Goal: Task Accomplishment & Management: Use online tool/utility

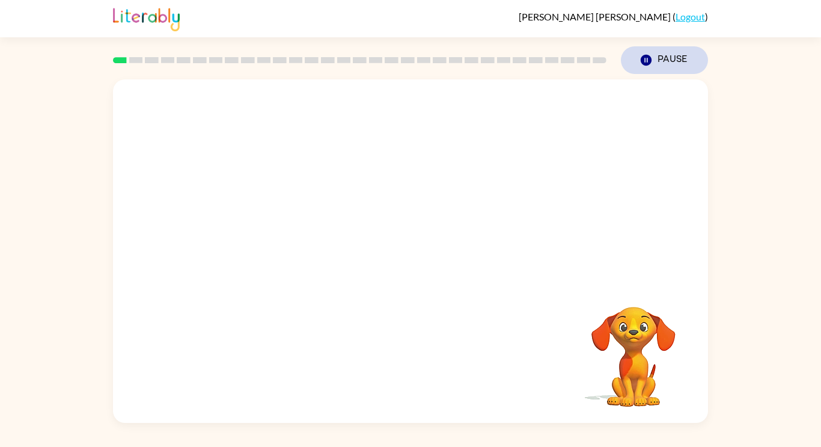
click at [662, 57] on button "Pause Pause" at bounding box center [664, 60] width 87 height 28
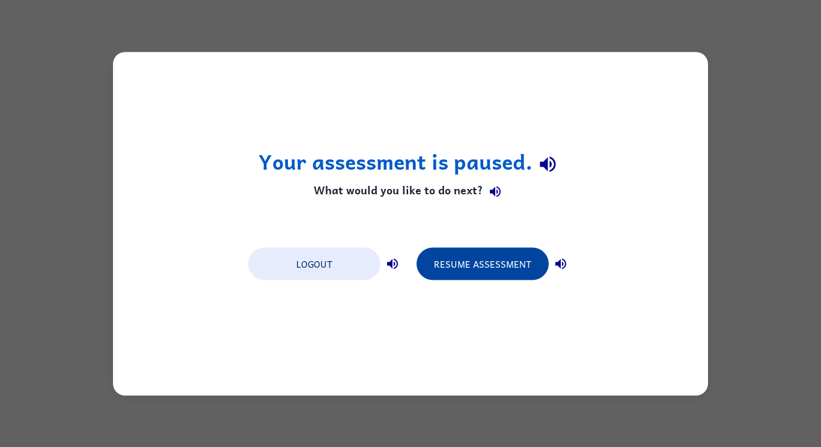
click at [463, 248] on button "Resume Assessment" at bounding box center [483, 263] width 132 height 32
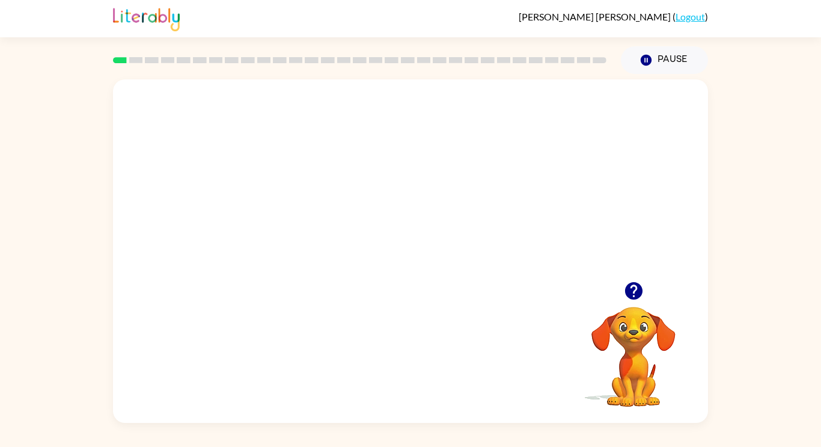
click at [406, 286] on div "Your browser must support playing .mp4 files to use Literably. Please try using…" at bounding box center [410, 250] width 595 height 343
click at [410, 253] on icon "button" at bounding box center [410, 257] width 21 height 21
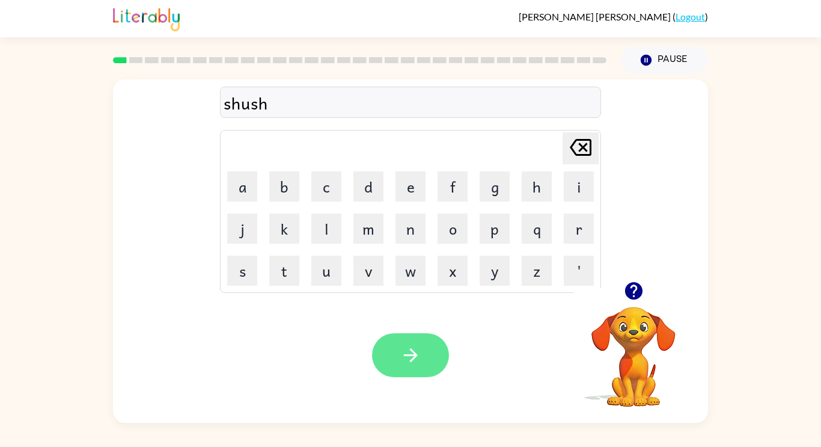
click at [407, 353] on icon "button" at bounding box center [410, 355] width 21 height 21
click at [412, 343] on button "button" at bounding box center [410, 355] width 77 height 44
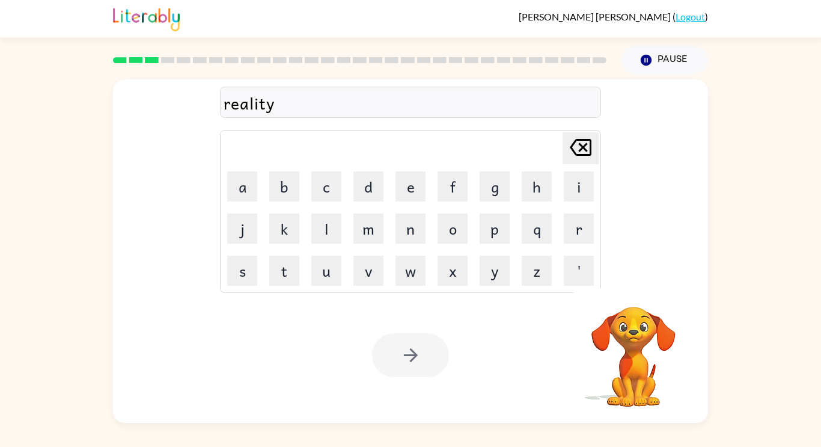
click at [433, 361] on div at bounding box center [410, 355] width 77 height 44
click at [417, 366] on button "button" at bounding box center [410, 355] width 77 height 44
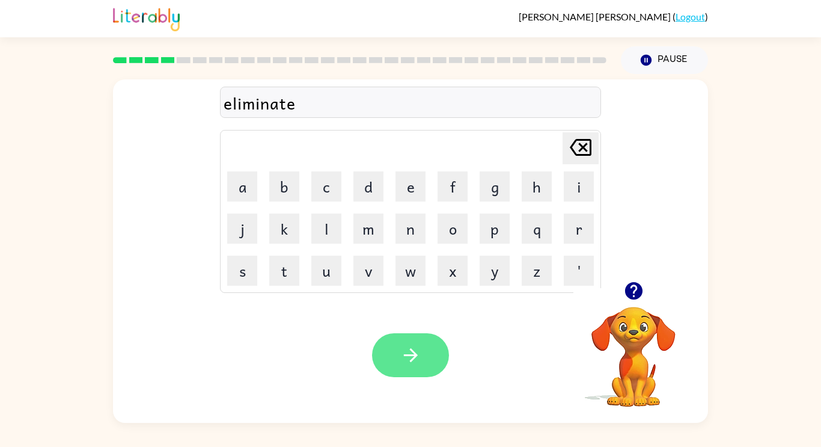
click at [421, 355] on icon "button" at bounding box center [410, 355] width 21 height 21
click at [413, 365] on icon "button" at bounding box center [410, 355] width 21 height 21
click at [406, 362] on icon "button" at bounding box center [410, 355] width 21 height 21
click at [417, 364] on icon "button" at bounding box center [410, 355] width 21 height 21
click at [416, 359] on icon "button" at bounding box center [410, 355] width 21 height 21
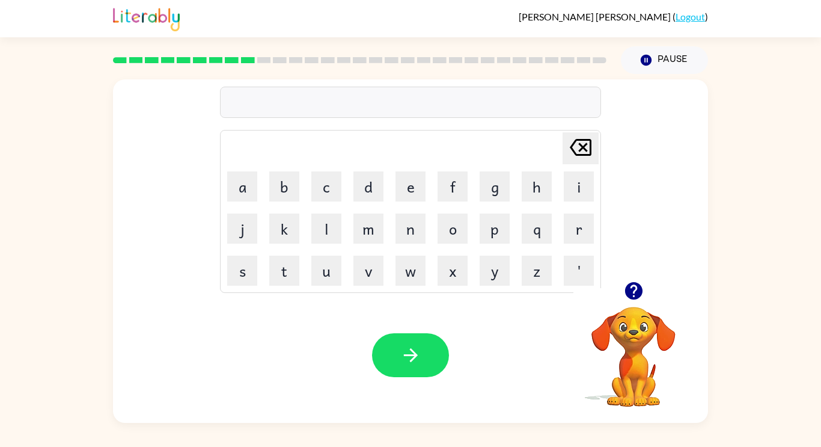
click at [633, 300] on icon "button" at bounding box center [634, 290] width 21 height 21
click at [410, 366] on button "button" at bounding box center [410, 355] width 77 height 44
click at [425, 364] on button "button" at bounding box center [410, 355] width 77 height 44
click at [406, 347] on icon "button" at bounding box center [410, 355] width 21 height 21
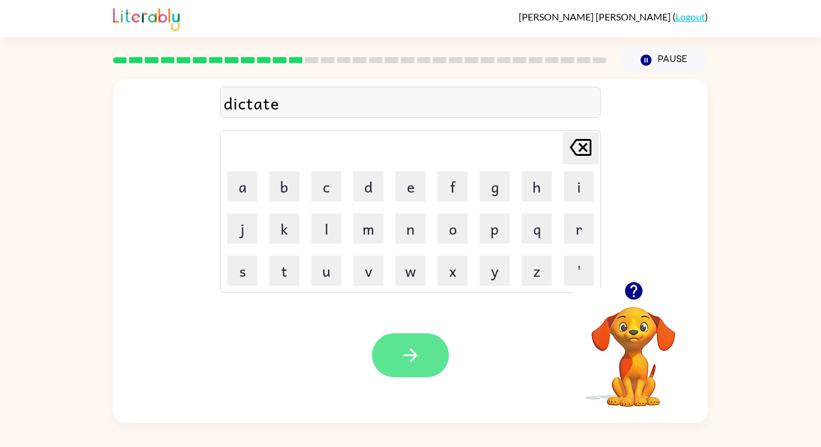
click at [410, 363] on icon "button" at bounding box center [410, 355] width 21 height 21
click at [424, 363] on button "button" at bounding box center [410, 355] width 77 height 44
click at [419, 348] on icon "button" at bounding box center [410, 355] width 21 height 21
click at [411, 349] on icon "button" at bounding box center [410, 355] width 21 height 21
click at [417, 357] on icon "button" at bounding box center [410, 355] width 21 height 21
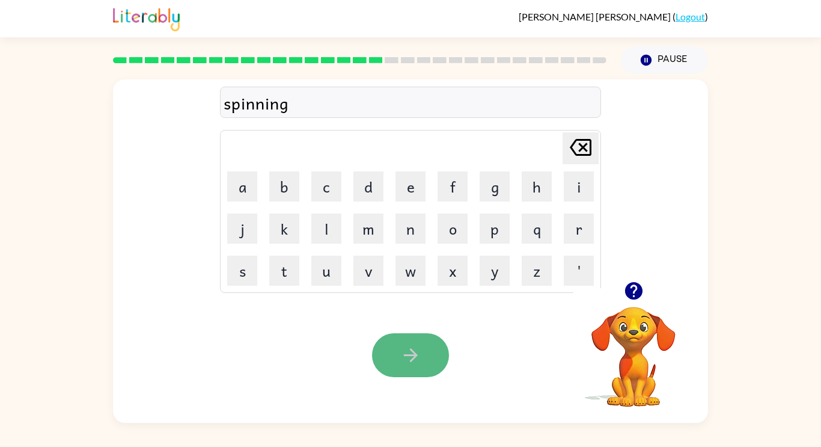
click at [410, 369] on button "button" at bounding box center [410, 355] width 77 height 44
click at [393, 362] on button "button" at bounding box center [410, 355] width 77 height 44
click at [408, 348] on icon "button" at bounding box center [410, 355] width 21 height 21
click at [402, 373] on button "button" at bounding box center [410, 355] width 77 height 44
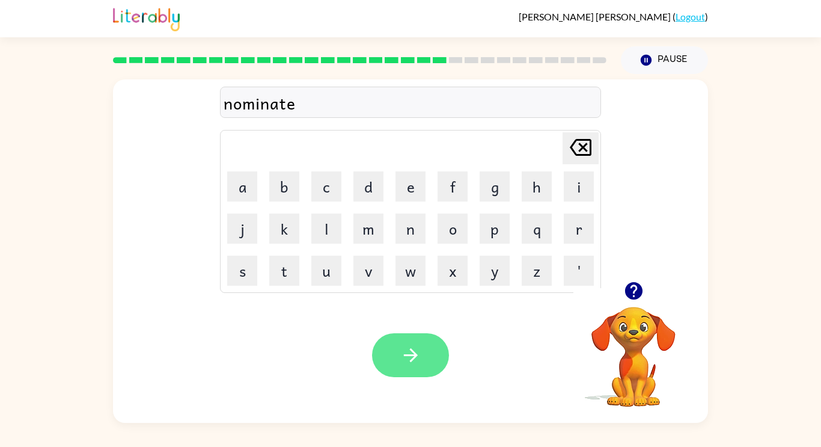
click at [430, 367] on button "button" at bounding box center [410, 355] width 77 height 44
click at [417, 376] on button "button" at bounding box center [410, 355] width 77 height 44
click at [422, 342] on button "button" at bounding box center [410, 355] width 77 height 44
click at [422, 357] on button "button" at bounding box center [410, 355] width 77 height 44
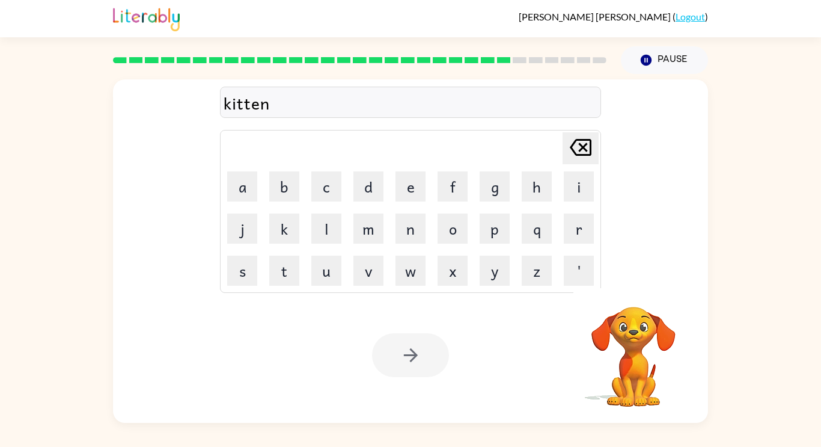
click at [447, 340] on div at bounding box center [410, 355] width 77 height 44
click at [430, 362] on div at bounding box center [410, 355] width 77 height 44
click at [431, 360] on div at bounding box center [410, 355] width 77 height 44
click at [434, 362] on div at bounding box center [410, 355] width 77 height 44
click at [432, 360] on button "button" at bounding box center [410, 355] width 77 height 44
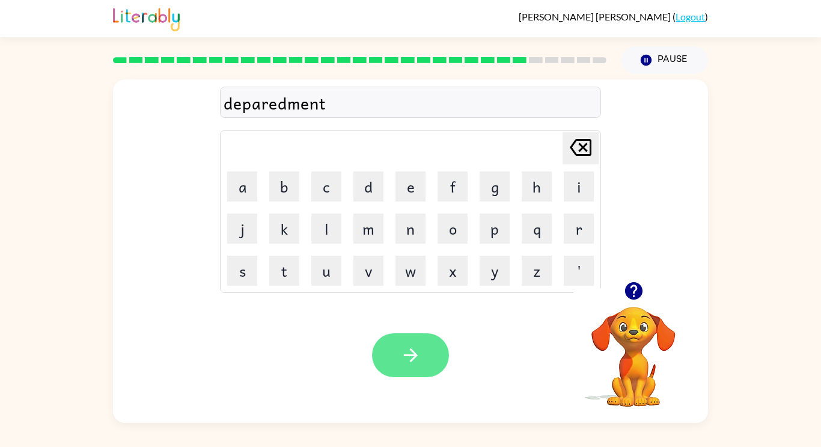
click at [425, 362] on button "button" at bounding box center [410, 355] width 77 height 44
click at [426, 362] on button "button" at bounding box center [410, 355] width 77 height 44
click at [414, 364] on icon "button" at bounding box center [410, 355] width 21 height 21
click at [433, 355] on button "button" at bounding box center [410, 355] width 77 height 44
click at [421, 355] on icon "button" at bounding box center [410, 355] width 21 height 21
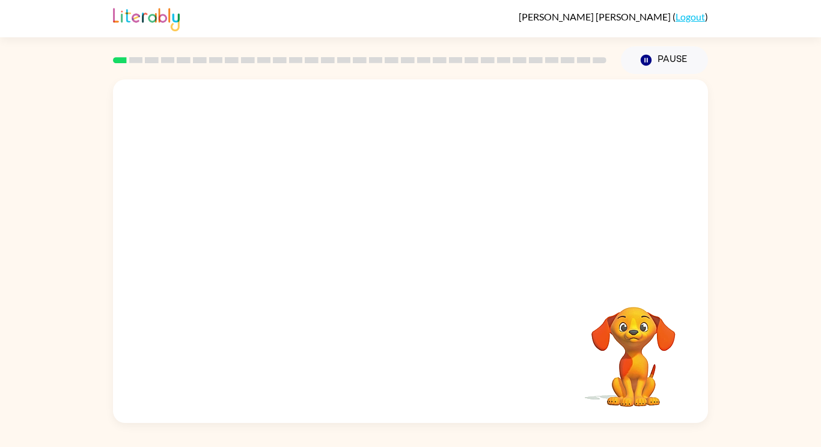
click at [743, 334] on div "Your browser must support playing .mp4 files to use Literably. Please try using…" at bounding box center [410, 248] width 821 height 349
click at [407, 255] on icon "button" at bounding box center [410, 257] width 21 height 21
click at [407, 255] on div at bounding box center [410, 257] width 77 height 44
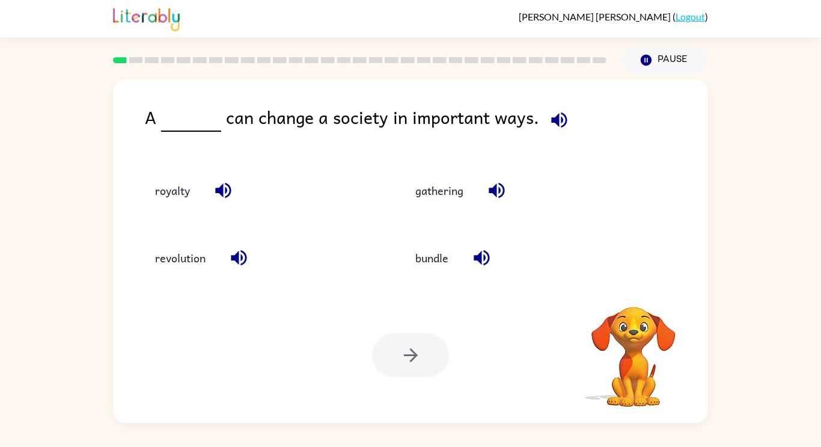
click at [407, 255] on button "bundle" at bounding box center [431, 258] width 57 height 32
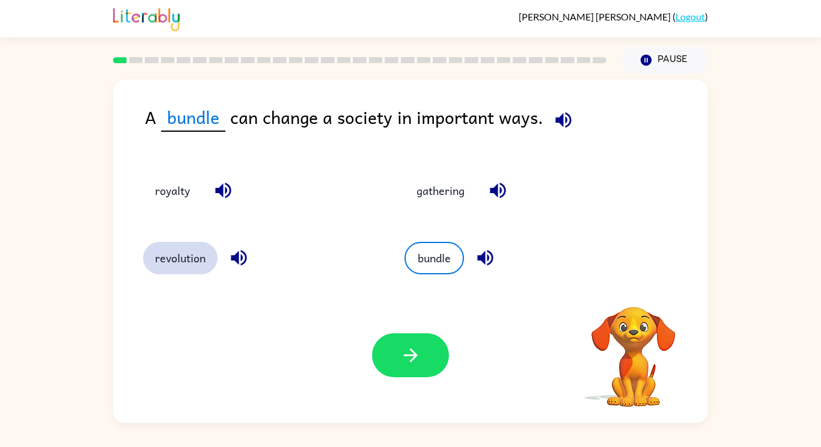
click at [169, 251] on button "revolution" at bounding box center [180, 258] width 75 height 32
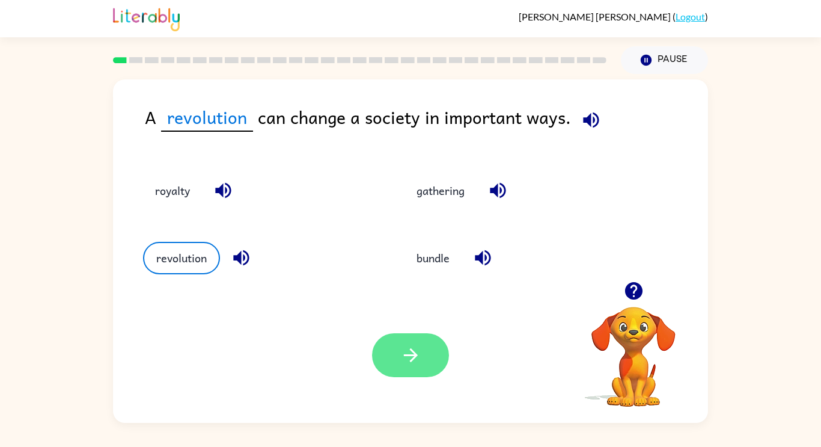
click at [385, 341] on button "button" at bounding box center [410, 355] width 77 height 44
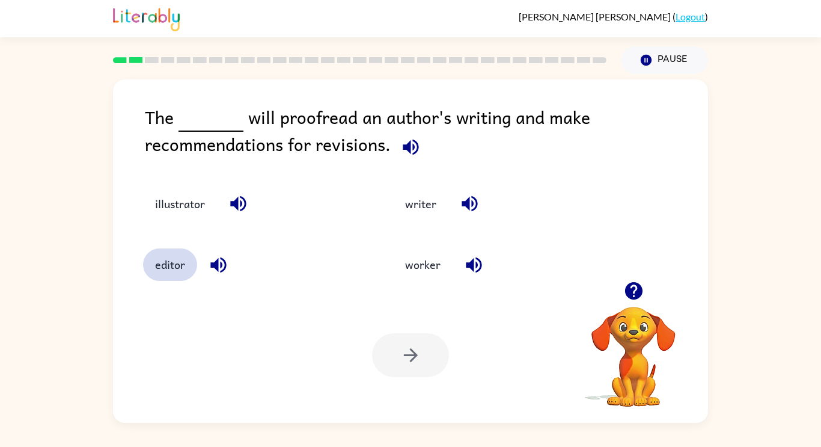
click at [193, 272] on button "editor" at bounding box center [170, 264] width 54 height 32
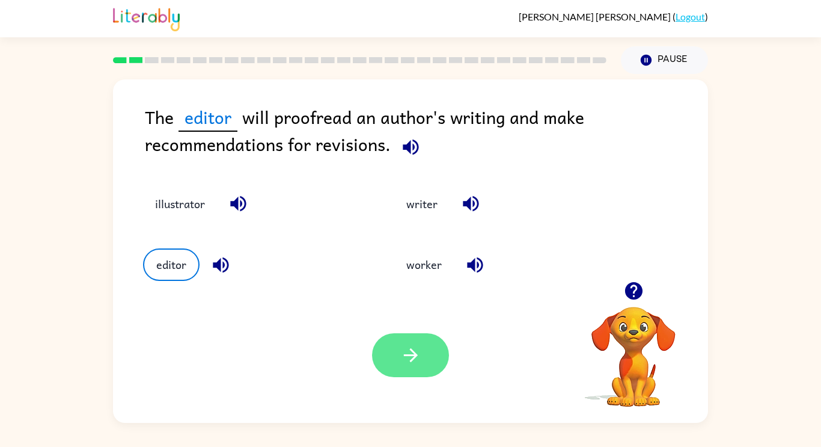
click at [420, 354] on icon "button" at bounding box center [410, 355] width 21 height 21
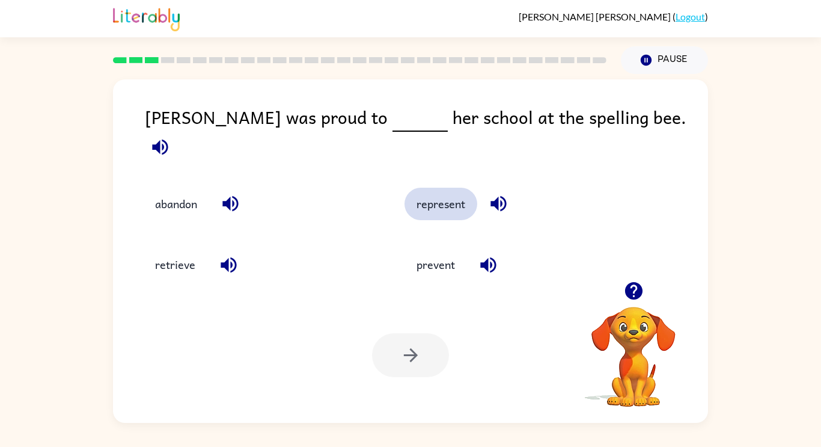
click at [456, 190] on button "represent" at bounding box center [441, 204] width 73 height 32
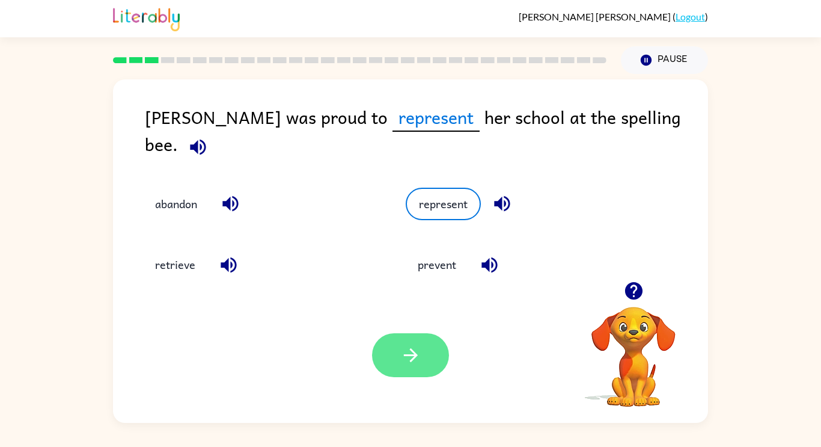
click at [425, 353] on button "button" at bounding box center [410, 355] width 77 height 44
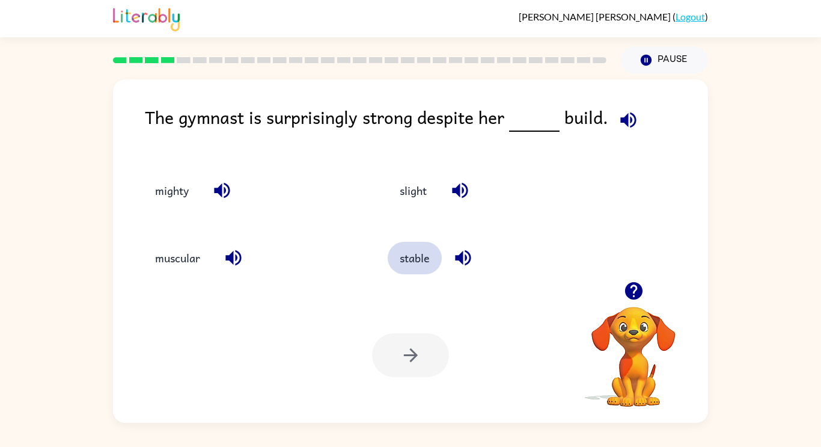
click at [413, 262] on button "stable" at bounding box center [415, 258] width 54 height 32
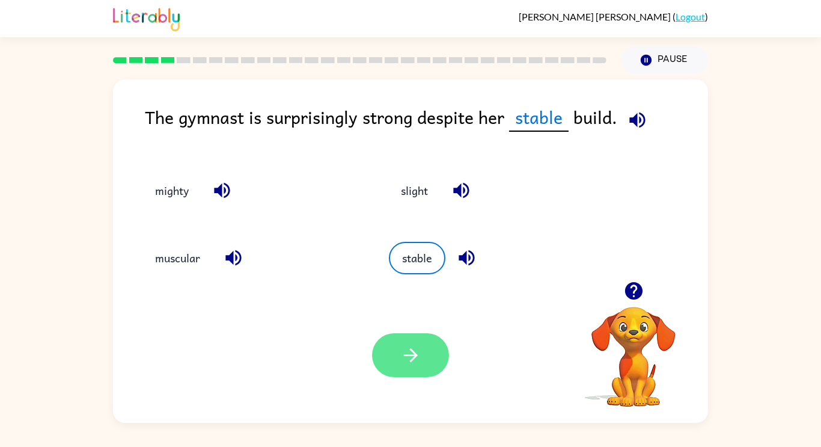
click at [396, 346] on button "button" at bounding box center [410, 355] width 77 height 44
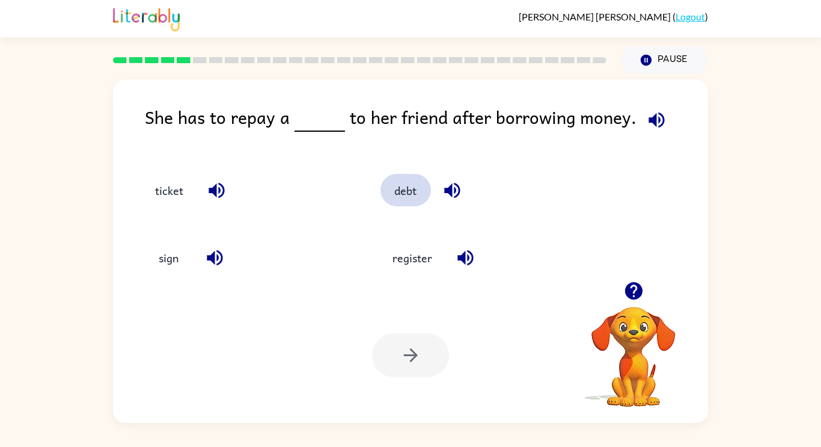
click at [403, 180] on button "debt" at bounding box center [406, 190] width 51 height 32
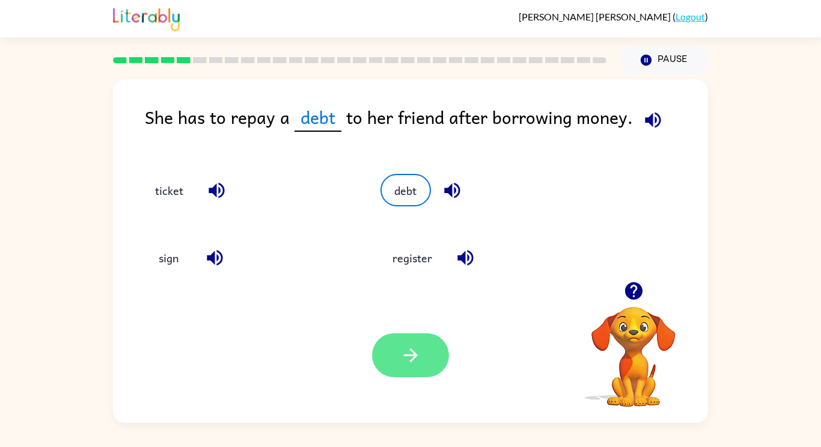
click at [417, 335] on button "button" at bounding box center [410, 355] width 77 height 44
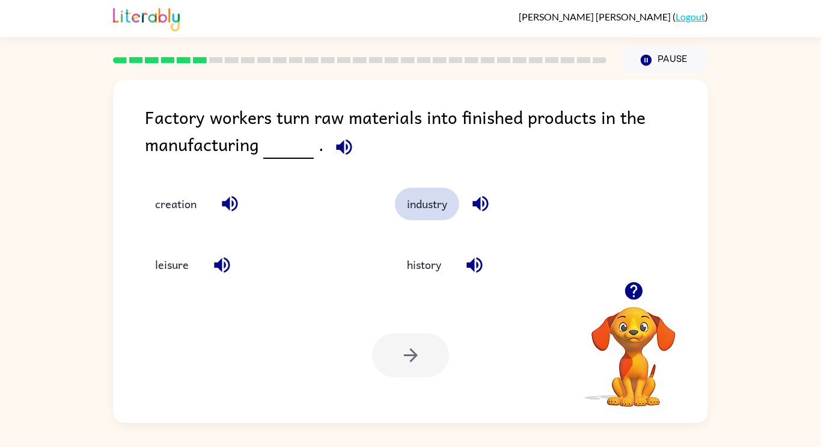
click at [428, 216] on button "industry" at bounding box center [427, 204] width 64 height 32
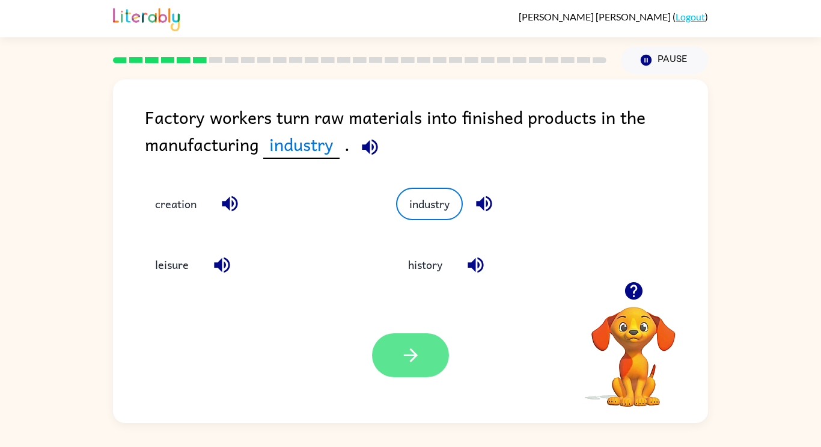
click at [406, 347] on icon "button" at bounding box center [410, 355] width 21 height 21
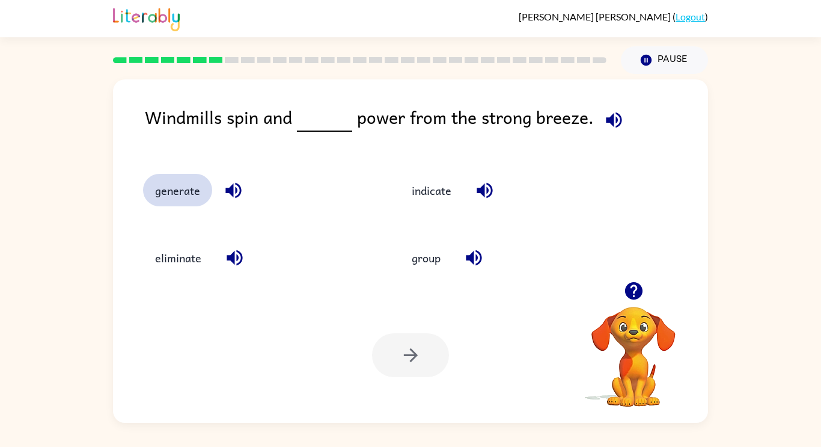
click at [190, 194] on button "generate" at bounding box center [177, 190] width 69 height 32
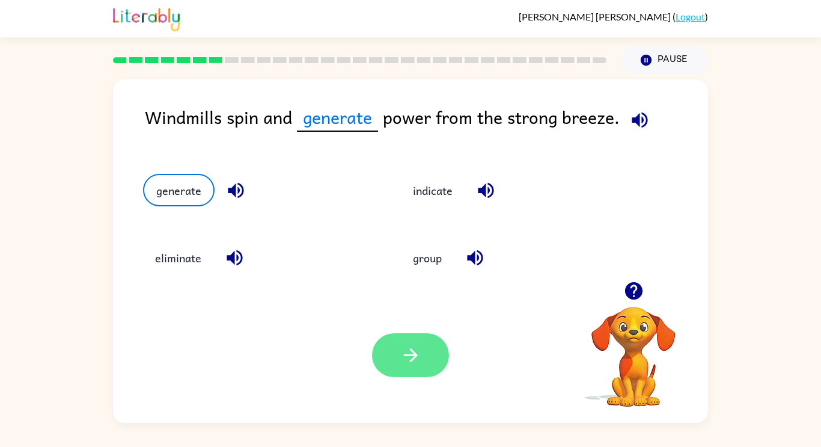
click at [433, 349] on button "button" at bounding box center [410, 355] width 77 height 44
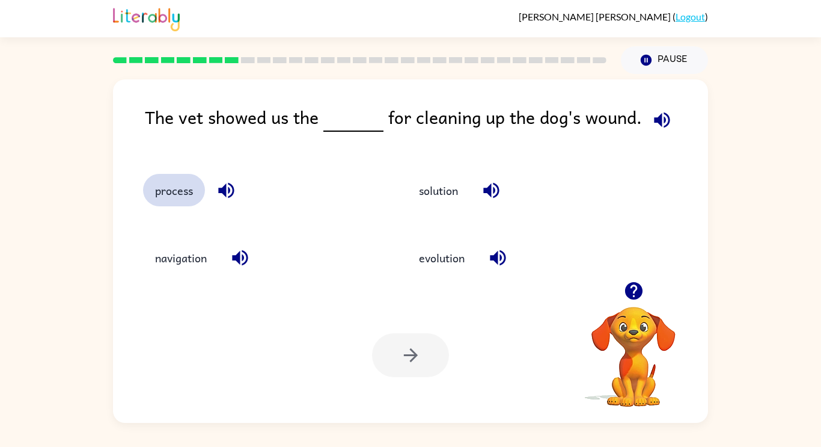
click at [171, 184] on button "process" at bounding box center [174, 190] width 62 height 32
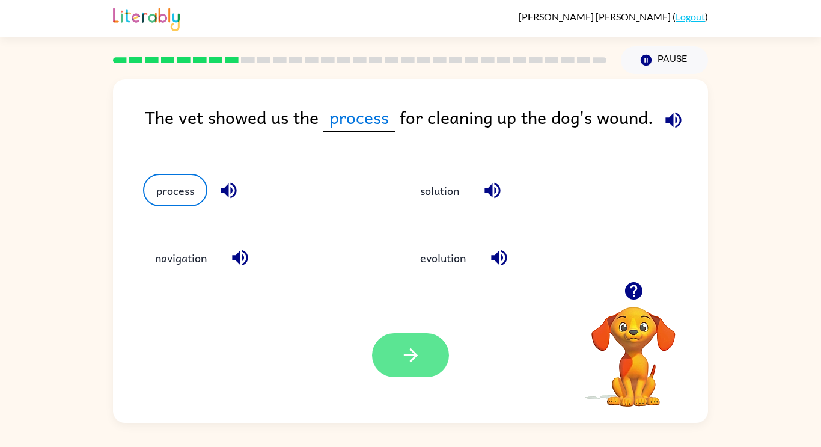
click at [407, 348] on icon "button" at bounding box center [410, 355] width 21 height 21
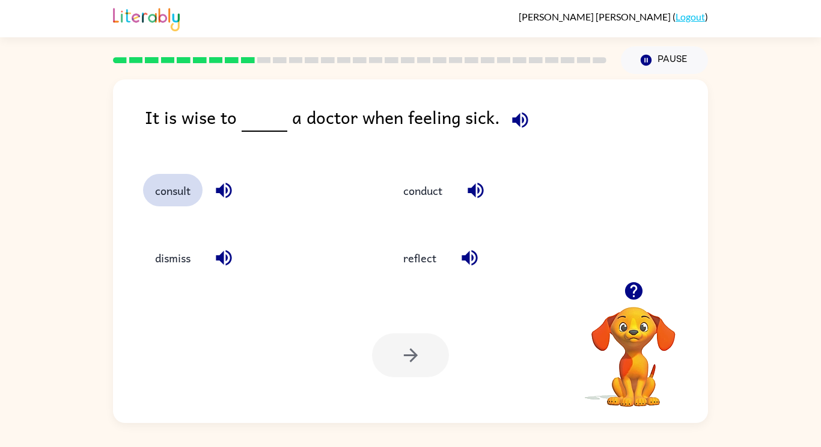
click at [187, 195] on button "consult" at bounding box center [173, 190] width 60 height 32
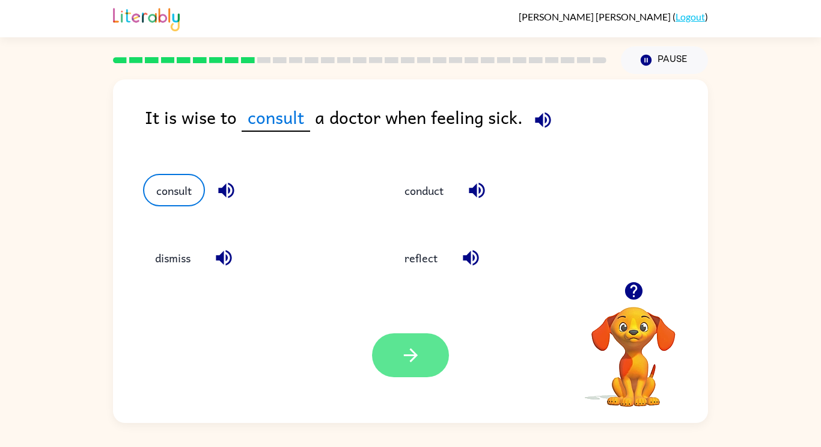
click at [383, 345] on button "button" at bounding box center [410, 355] width 77 height 44
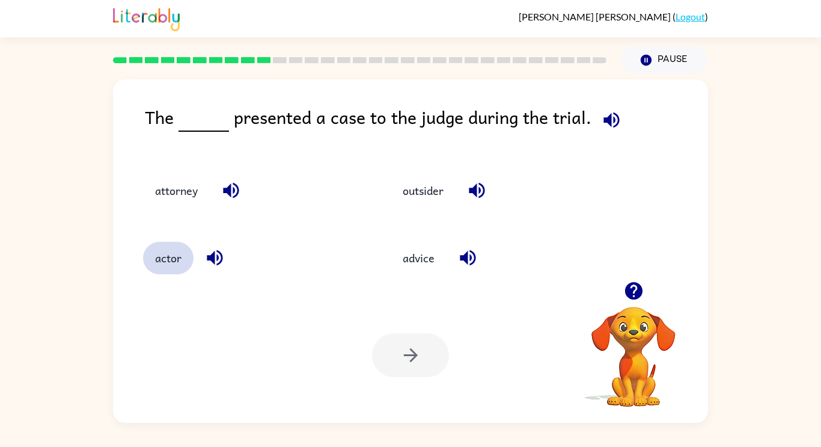
click at [161, 254] on button "actor" at bounding box center [168, 258] width 51 height 32
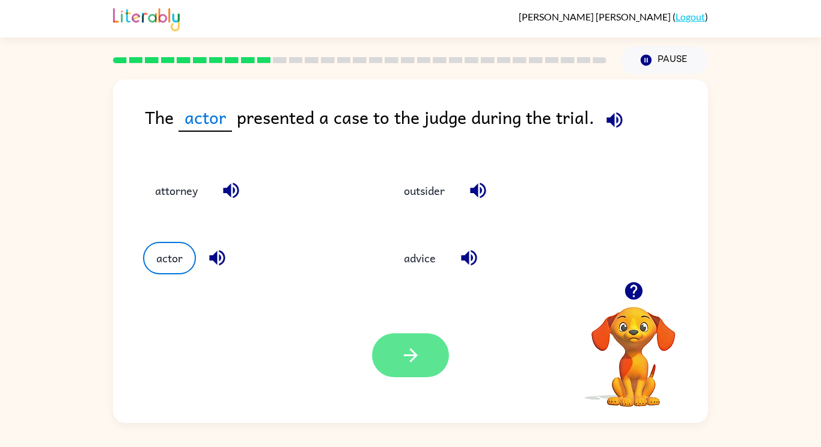
click at [414, 358] on icon "button" at bounding box center [410, 355] width 14 height 14
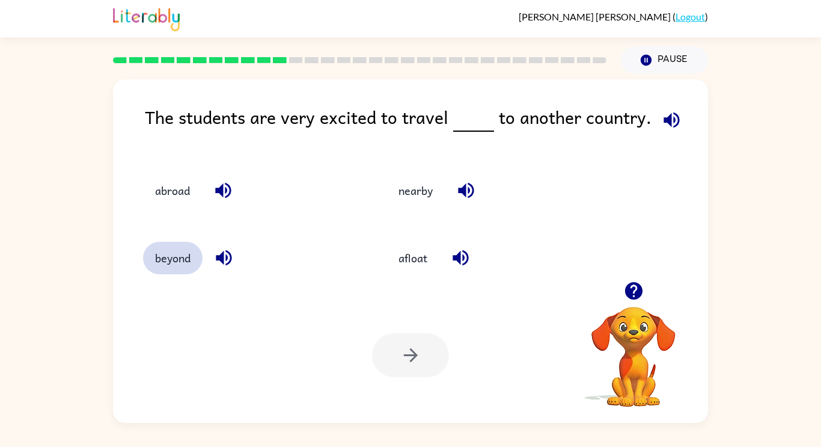
click at [174, 249] on button "beyond" at bounding box center [173, 258] width 60 height 32
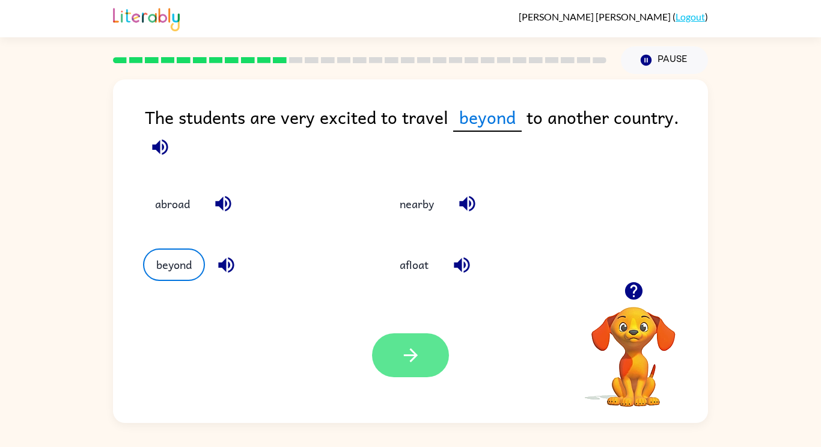
click at [411, 346] on icon "button" at bounding box center [410, 355] width 21 height 21
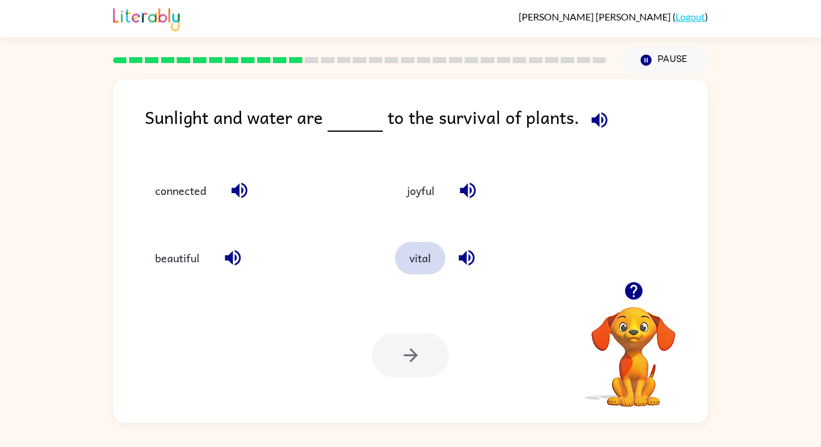
click at [403, 248] on button "vital" at bounding box center [420, 258] width 51 height 32
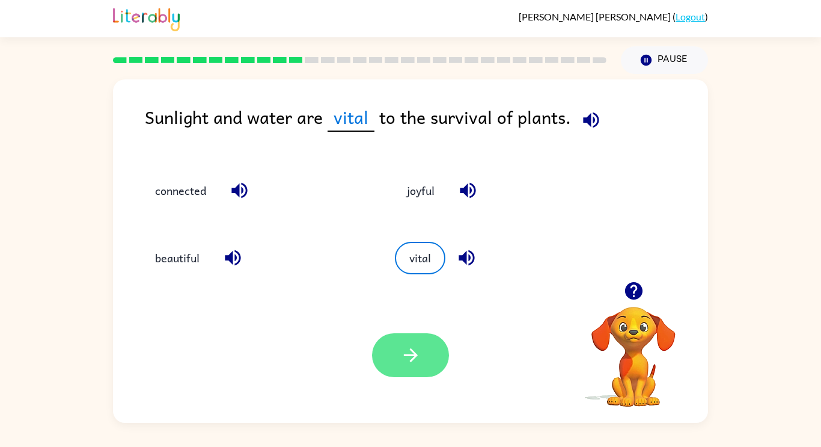
click at [413, 352] on icon "button" at bounding box center [410, 355] width 14 height 14
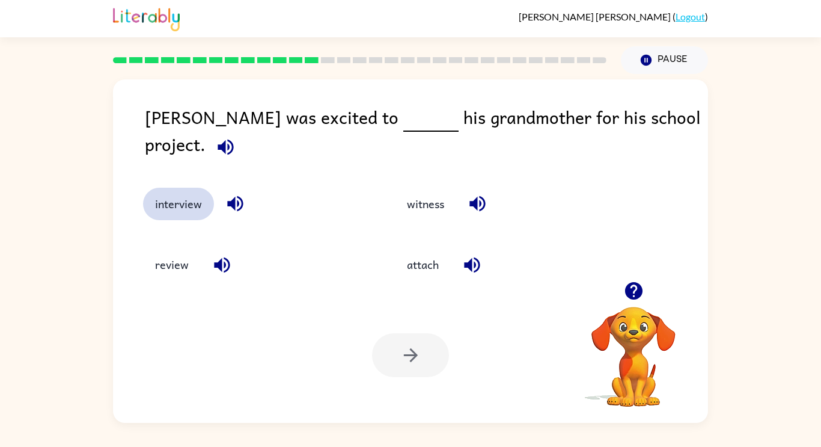
click at [181, 198] on button "interview" at bounding box center [178, 204] width 71 height 32
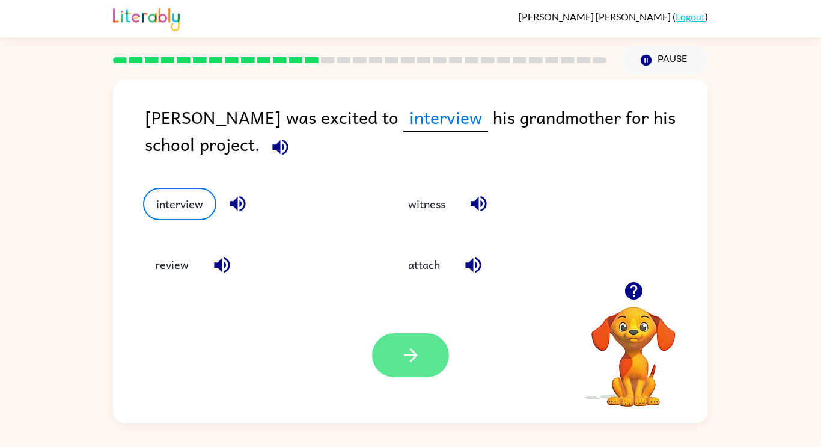
click at [417, 357] on icon "button" at bounding box center [410, 355] width 21 height 21
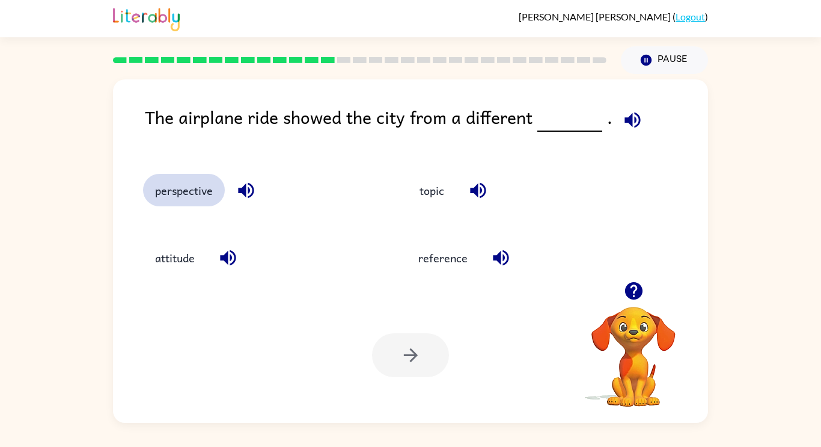
click at [210, 190] on button "perspective" at bounding box center [184, 190] width 82 height 32
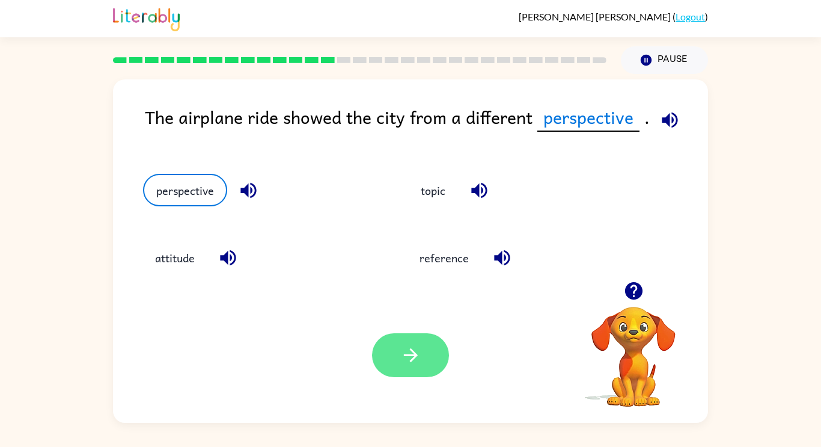
click at [412, 363] on icon "button" at bounding box center [410, 355] width 21 height 21
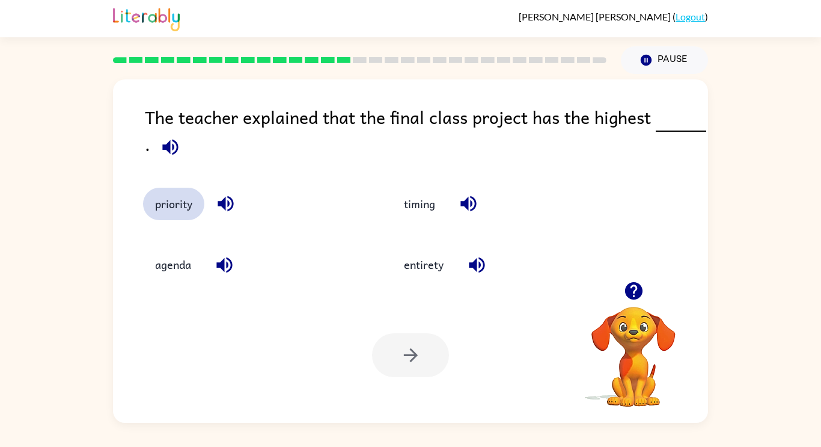
click at [171, 216] on button "priority" at bounding box center [173, 204] width 61 height 32
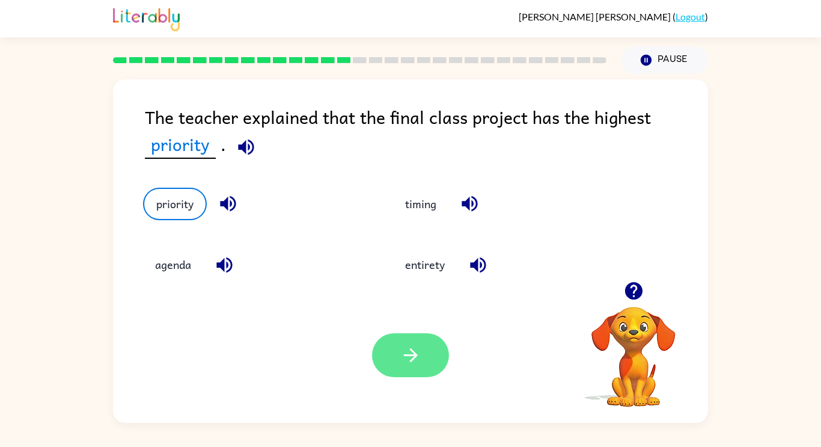
click at [396, 375] on button "button" at bounding box center [410, 355] width 77 height 44
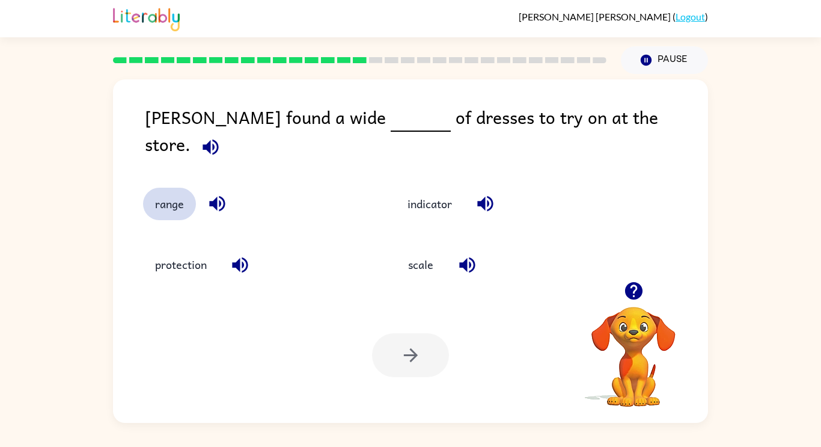
click at [174, 188] on button "range" at bounding box center [169, 204] width 53 height 32
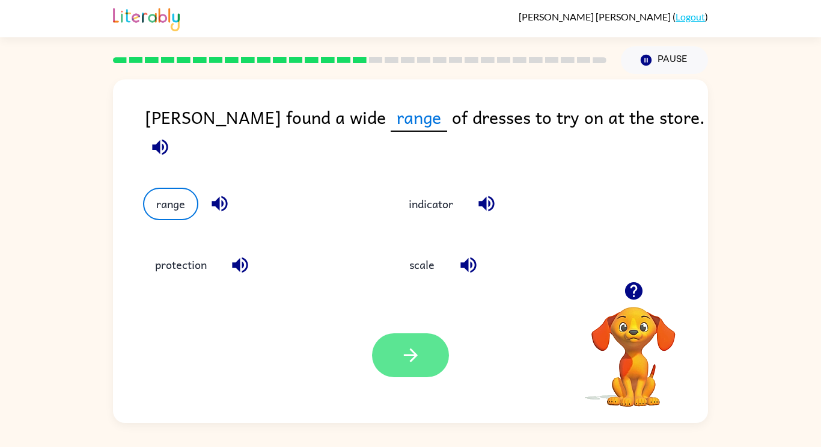
click at [393, 342] on button "button" at bounding box center [410, 355] width 77 height 44
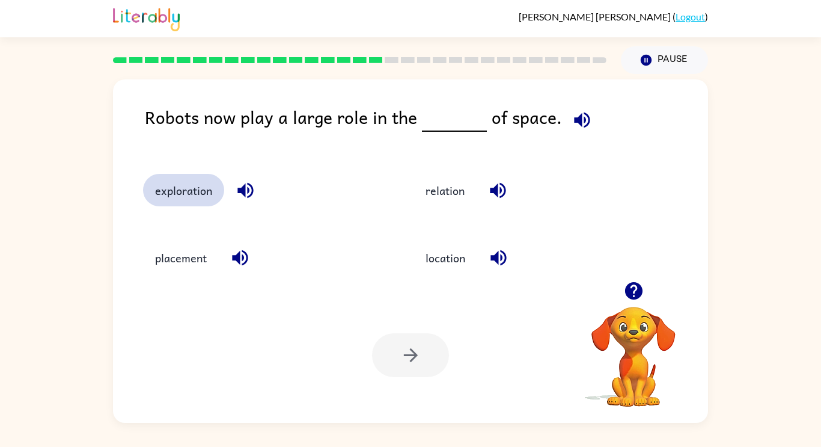
click at [207, 205] on button "exploration" at bounding box center [183, 190] width 81 height 32
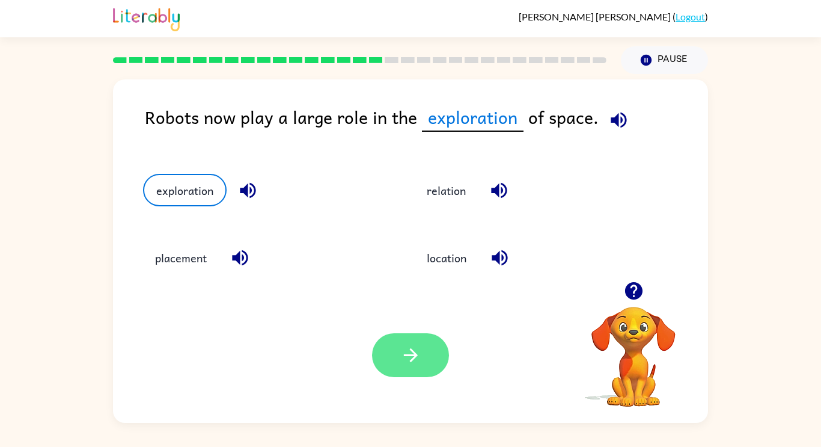
click at [413, 367] on button "button" at bounding box center [410, 355] width 77 height 44
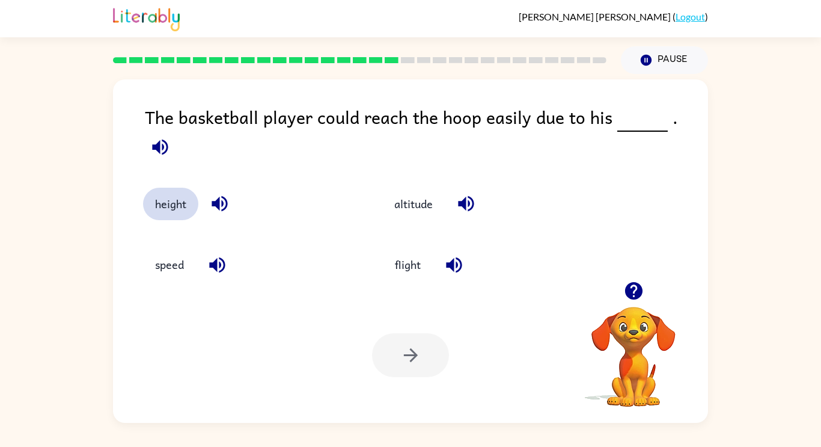
click at [171, 194] on button "height" at bounding box center [170, 204] width 55 height 32
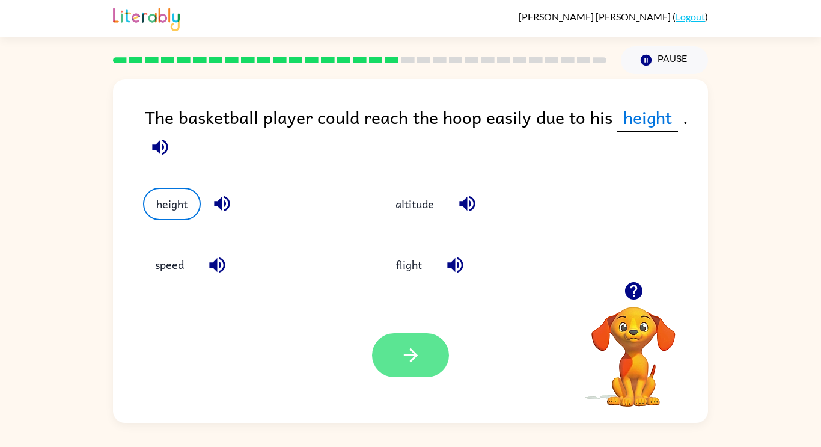
click at [408, 349] on icon "button" at bounding box center [410, 355] width 21 height 21
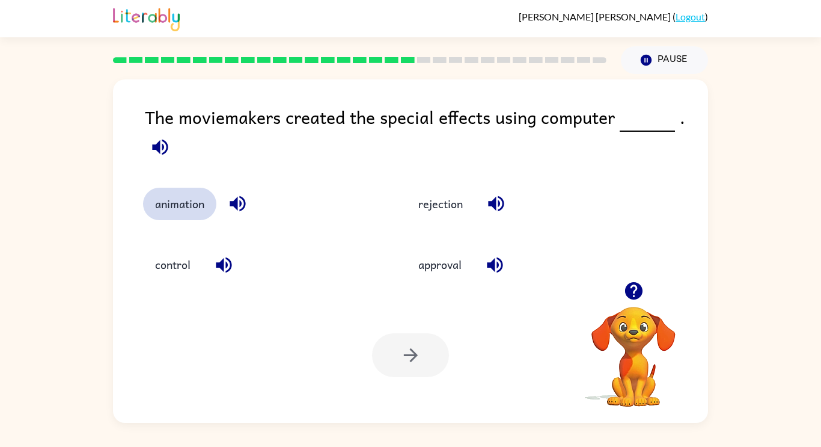
click at [165, 209] on button "animation" at bounding box center [179, 204] width 73 height 32
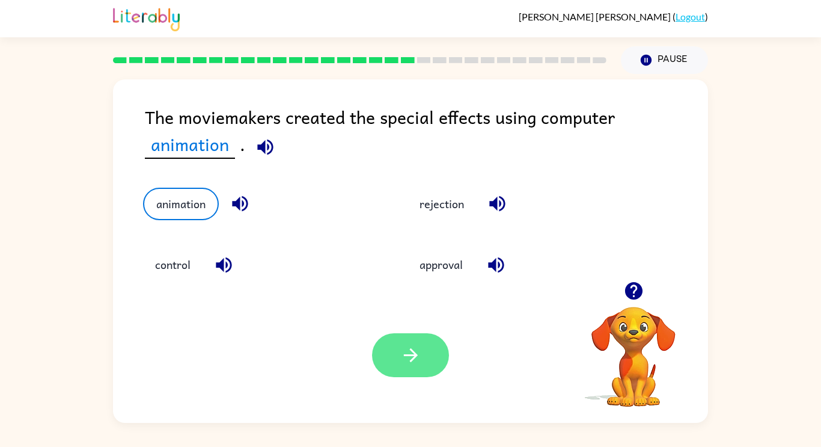
click at [413, 346] on icon "button" at bounding box center [410, 355] width 21 height 21
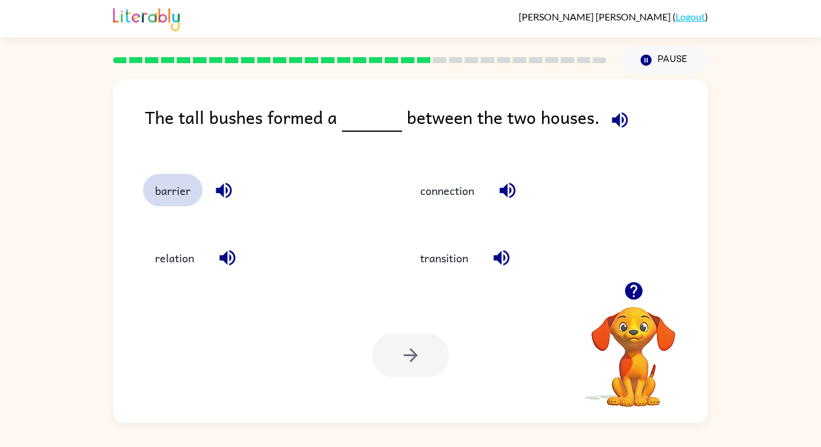
click at [170, 197] on button "barrier" at bounding box center [173, 190] width 60 height 32
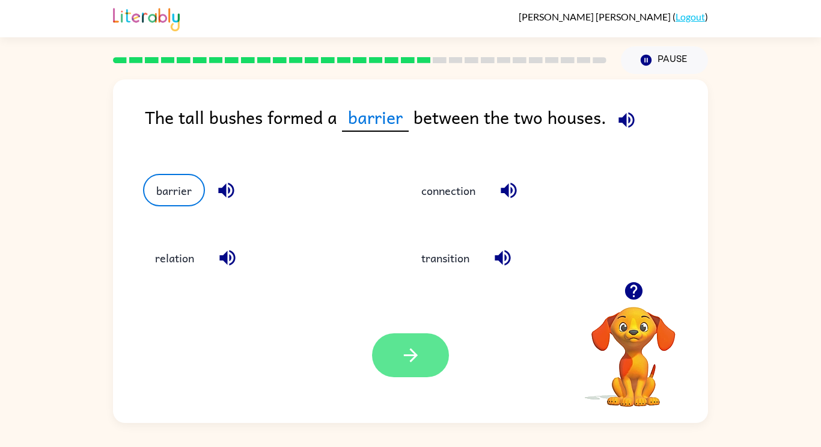
click at [387, 337] on button "button" at bounding box center [410, 355] width 77 height 44
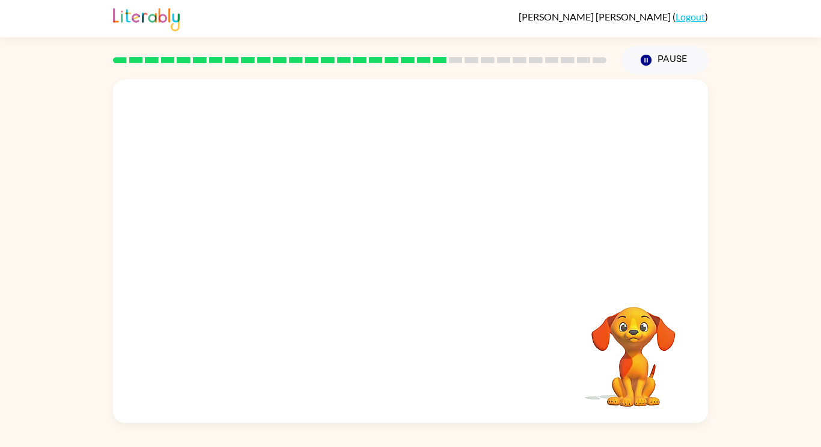
click at [302, 239] on video "Your browser must support playing .mp4 files to use Literably. Please try using…" at bounding box center [410, 180] width 595 height 202
click at [409, 243] on button "button" at bounding box center [410, 257] width 77 height 44
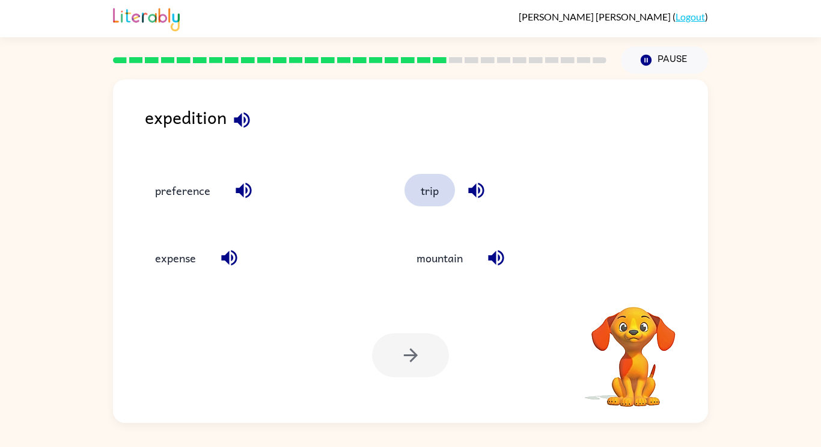
click at [435, 184] on button "trip" at bounding box center [430, 190] width 51 height 32
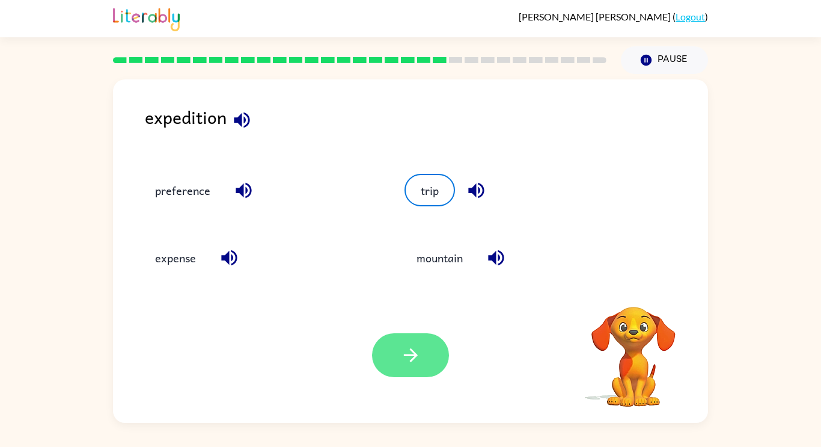
click at [411, 345] on icon "button" at bounding box center [410, 355] width 21 height 21
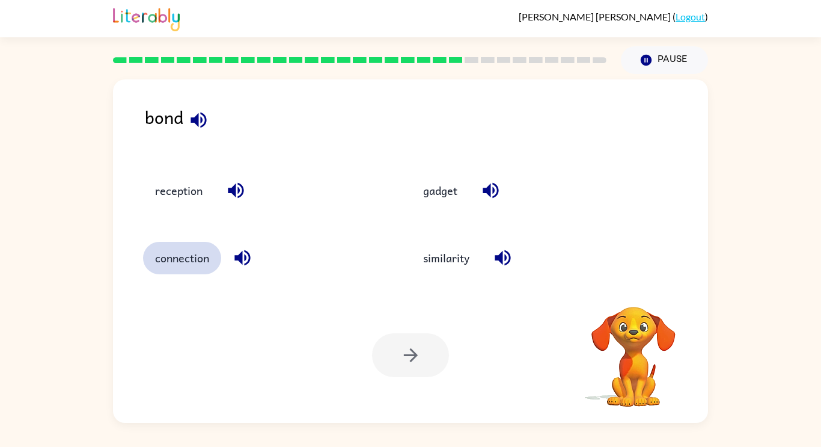
click at [170, 256] on button "connection" at bounding box center [182, 258] width 78 height 32
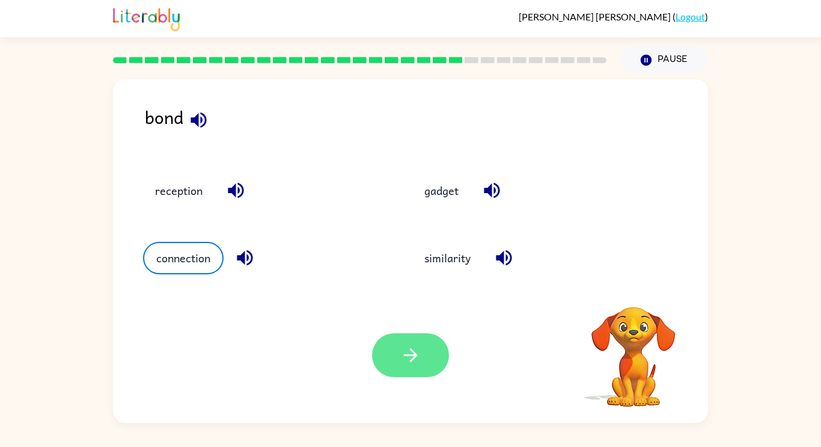
click at [409, 355] on icon "button" at bounding box center [410, 355] width 14 height 14
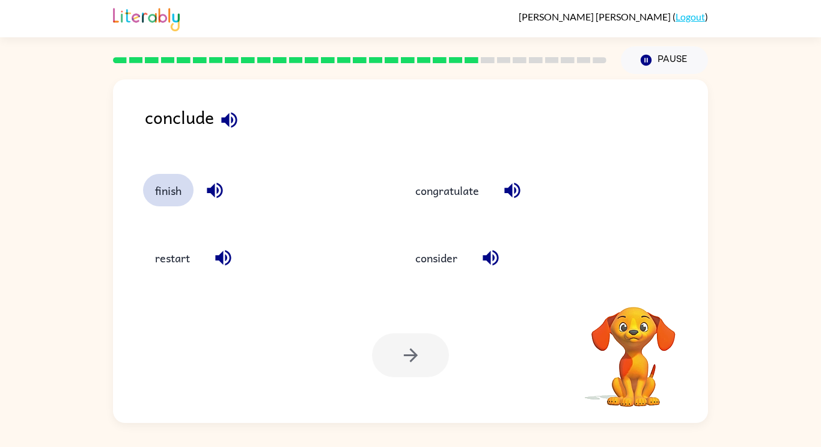
click at [168, 187] on button "finish" at bounding box center [168, 190] width 51 height 32
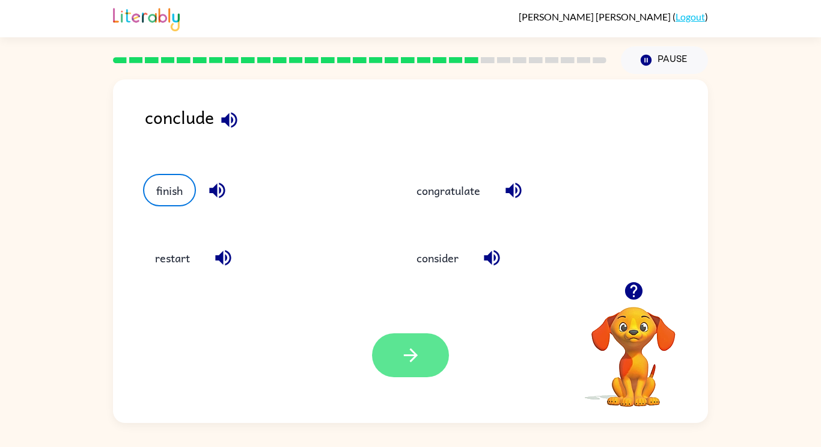
click at [405, 362] on icon "button" at bounding box center [410, 355] width 21 height 21
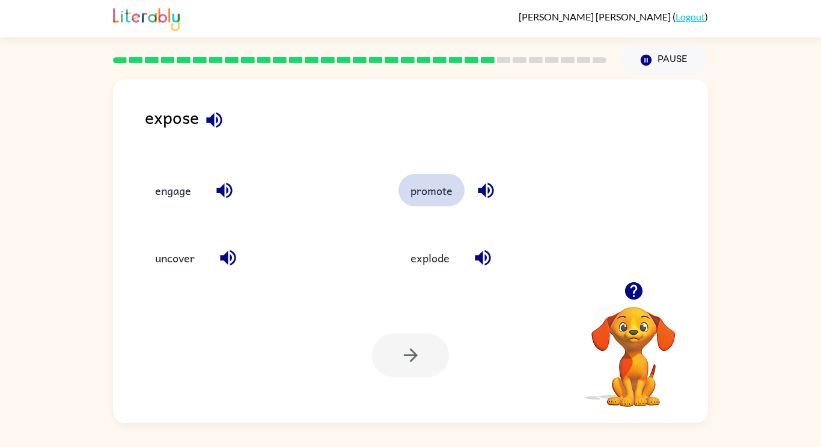
click at [443, 203] on button "promote" at bounding box center [432, 190] width 66 height 32
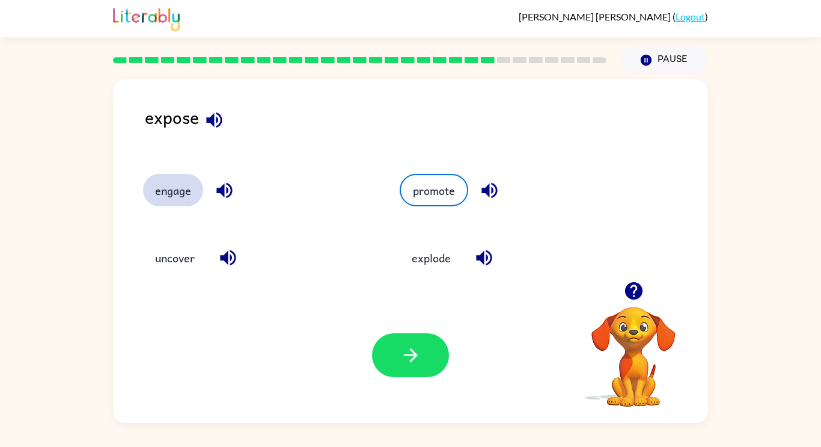
click at [167, 192] on button "engage" at bounding box center [173, 190] width 60 height 32
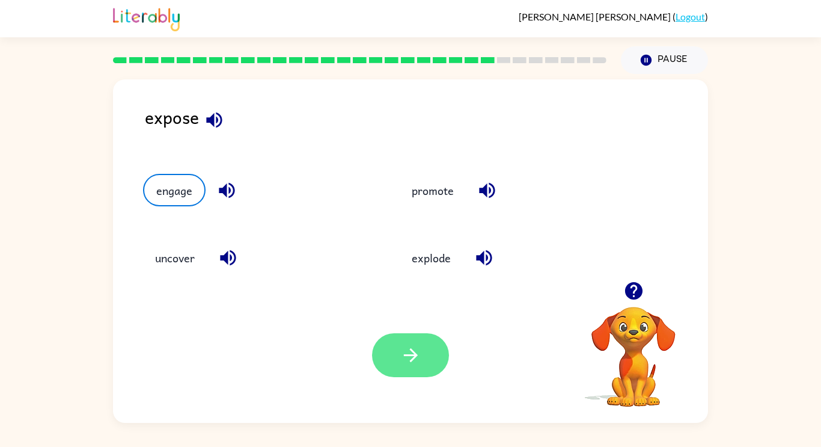
click at [421, 352] on icon "button" at bounding box center [410, 355] width 21 height 21
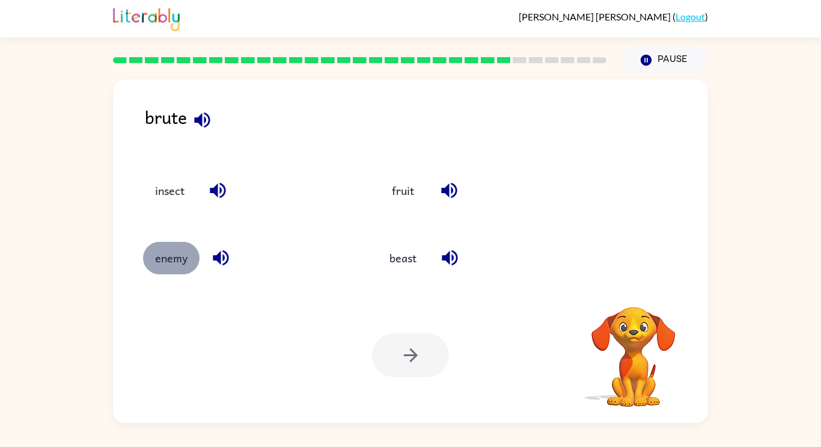
click at [165, 261] on button "enemy" at bounding box center [171, 258] width 57 height 32
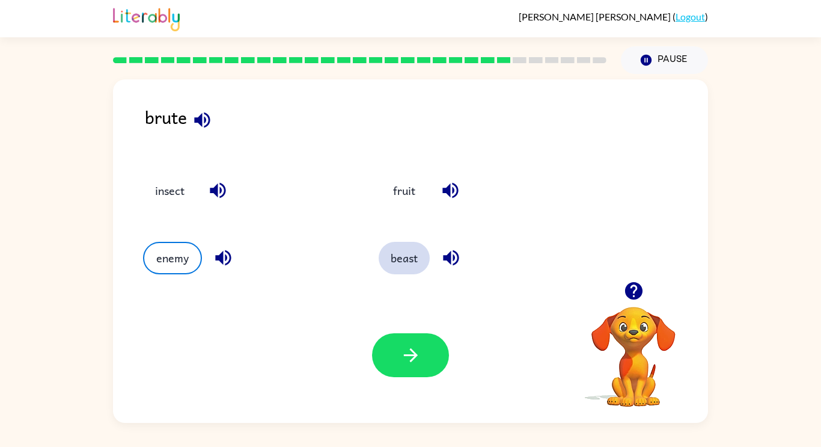
click at [407, 266] on button "beast" at bounding box center [404, 258] width 51 height 32
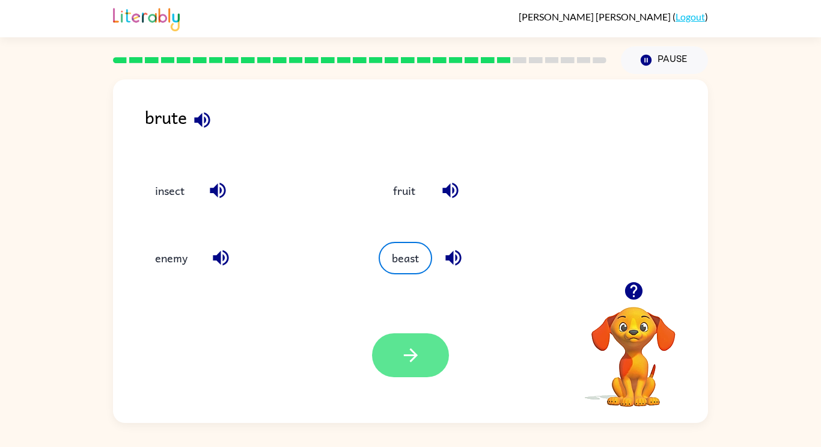
click at [416, 365] on icon "button" at bounding box center [410, 355] width 21 height 21
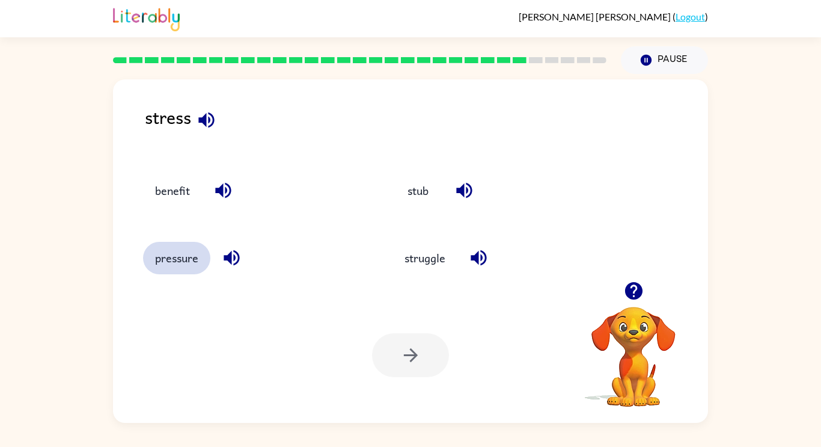
click at [176, 263] on button "pressure" at bounding box center [176, 258] width 67 height 32
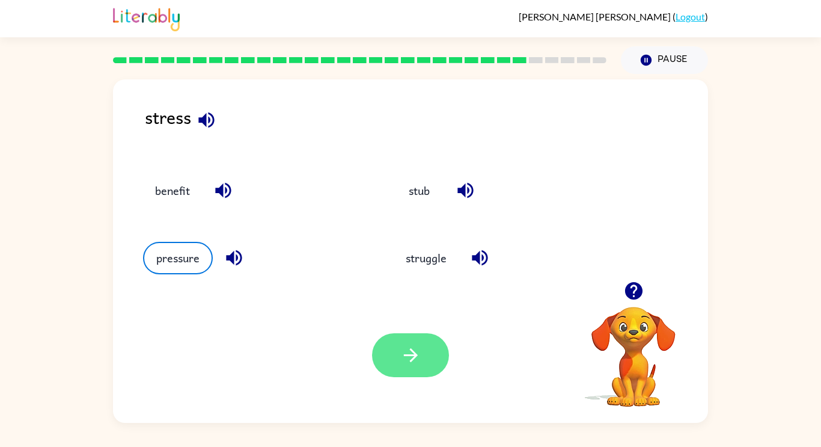
click at [396, 356] on button "button" at bounding box center [410, 355] width 77 height 44
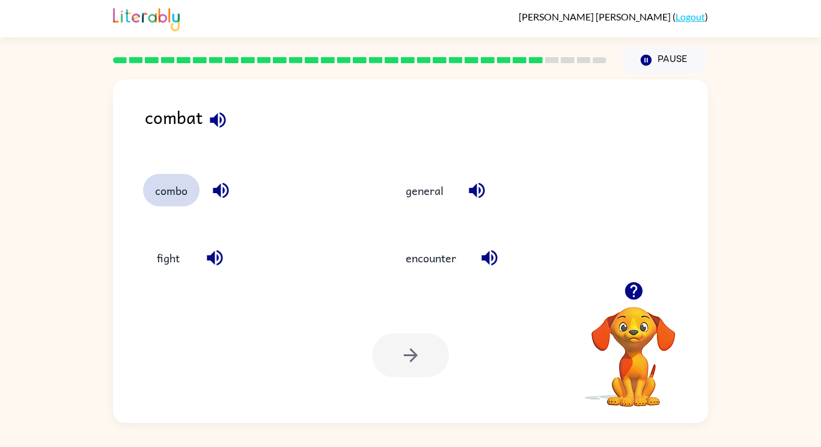
click at [155, 194] on button "combo" at bounding box center [171, 190] width 57 height 32
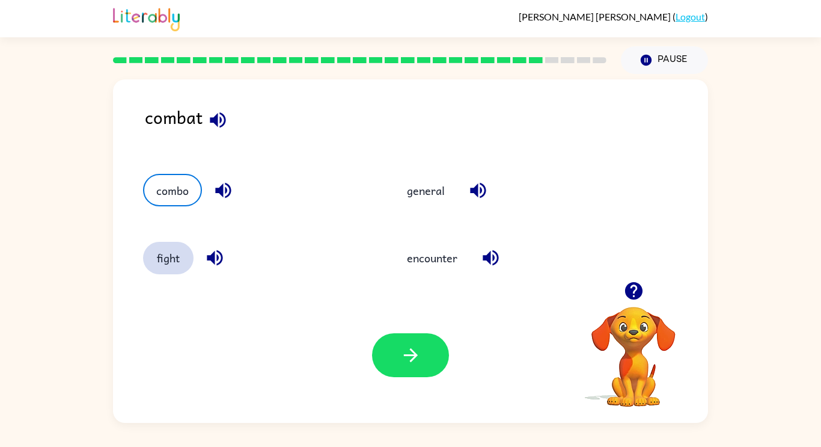
click at [165, 271] on button "fight" at bounding box center [168, 258] width 51 height 32
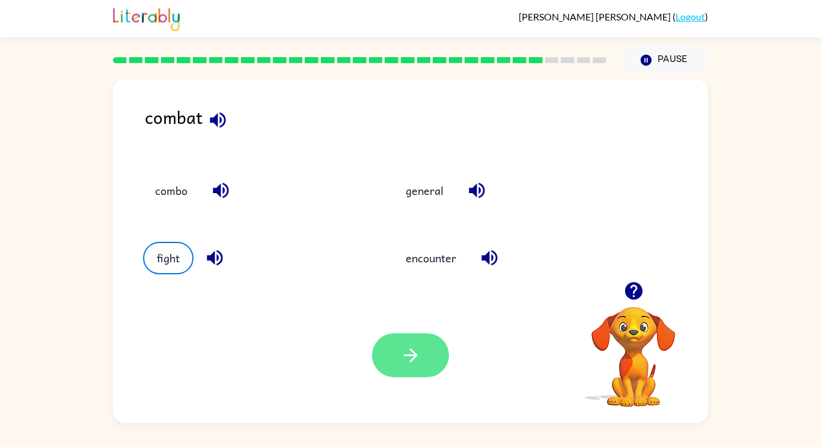
click at [397, 373] on button "button" at bounding box center [410, 355] width 77 height 44
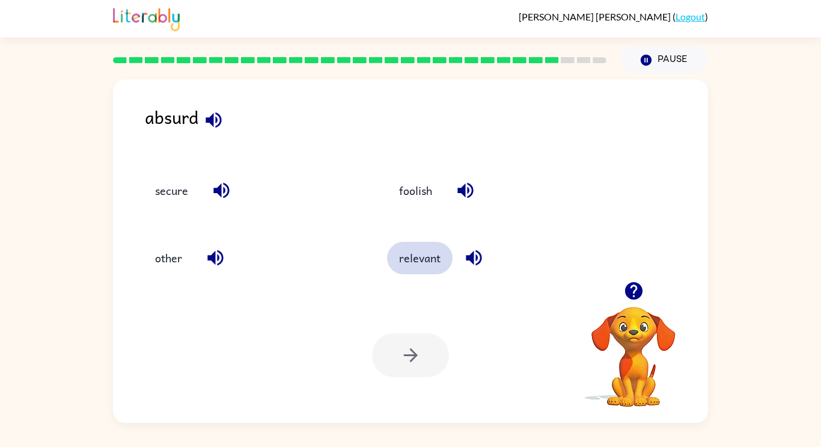
click at [409, 268] on button "relevant" at bounding box center [420, 258] width 66 height 32
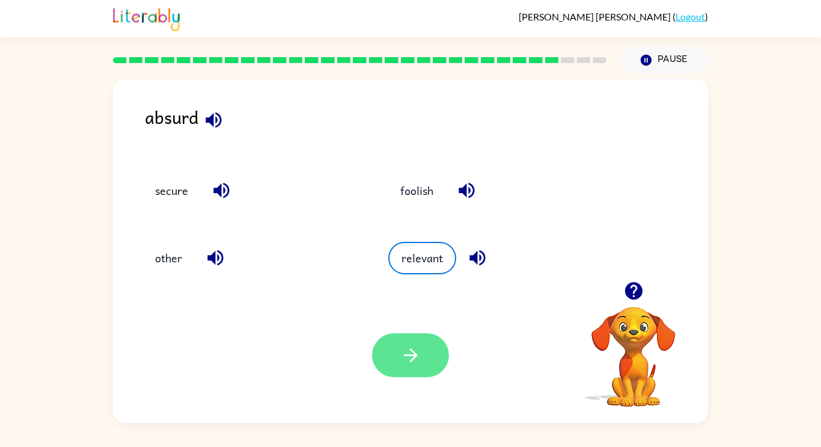
click at [423, 364] on button "button" at bounding box center [410, 355] width 77 height 44
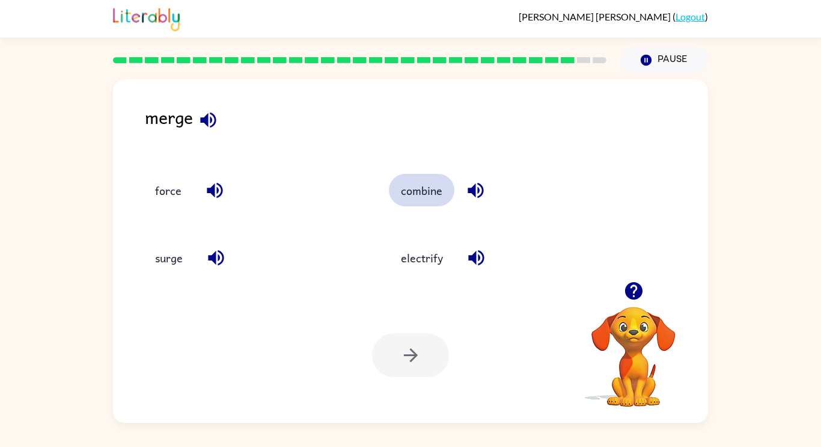
click at [413, 187] on button "combine" at bounding box center [422, 190] width 66 height 32
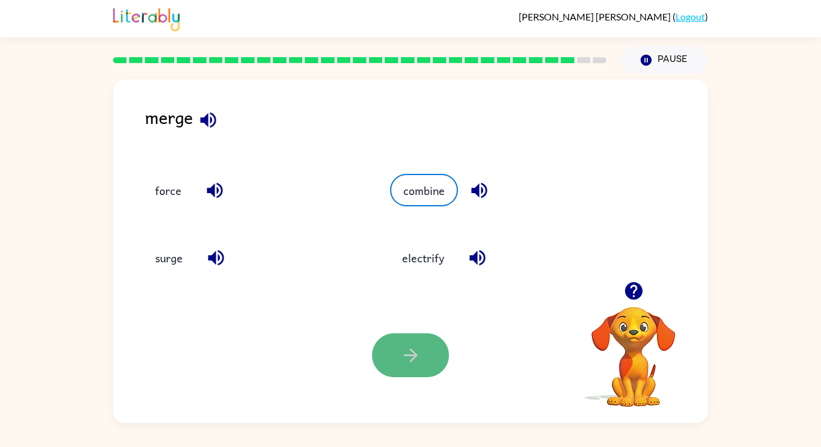
click at [434, 361] on button "button" at bounding box center [410, 355] width 77 height 44
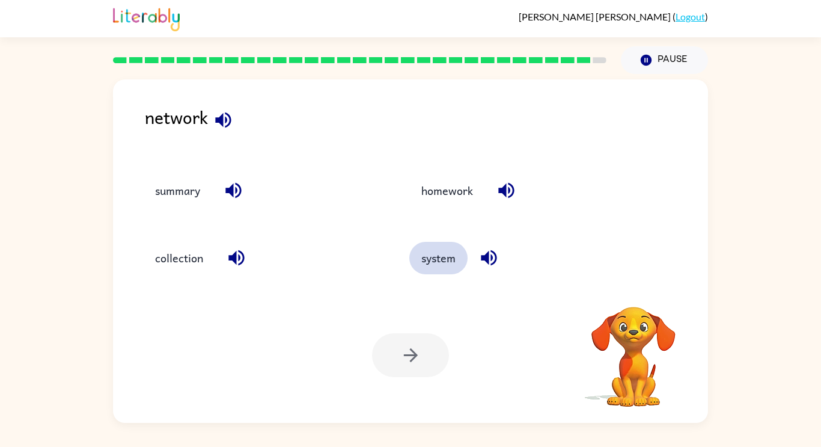
click at [432, 260] on button "system" at bounding box center [439, 258] width 58 height 32
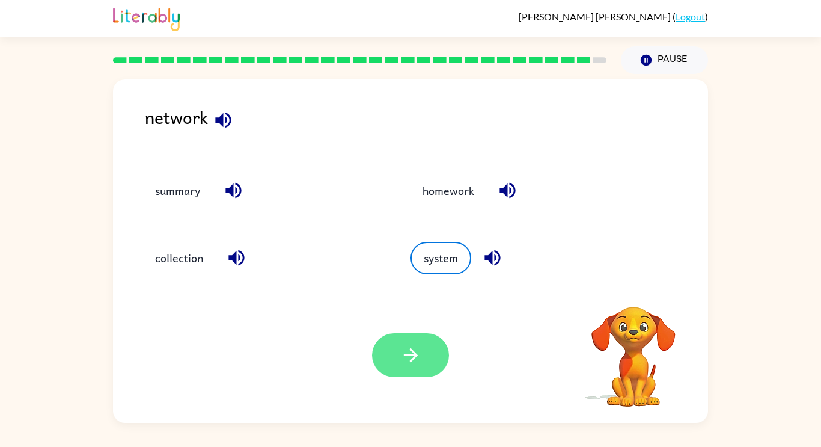
click at [405, 358] on icon "button" at bounding box center [410, 355] width 21 height 21
